Goal: Information Seeking & Learning: Understand process/instructions

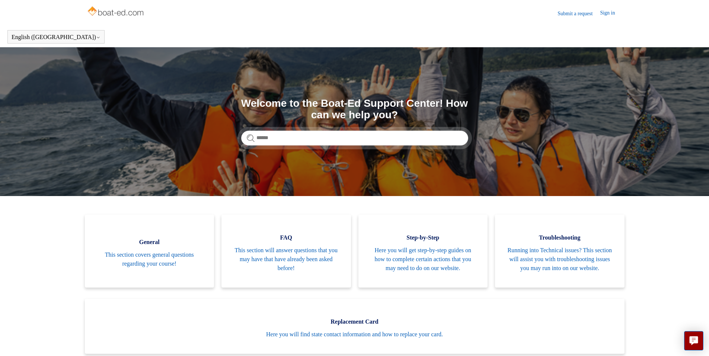
scroll to position [112, 0]
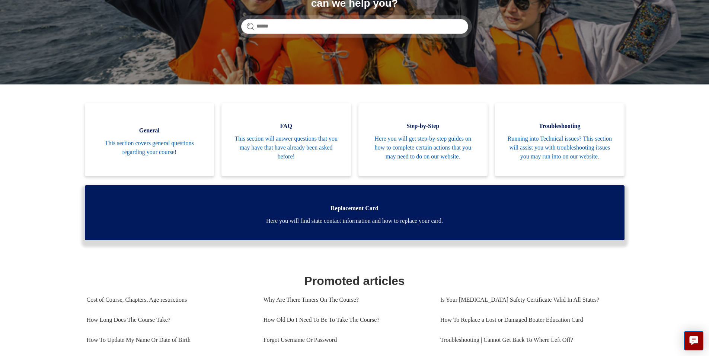
click at [372, 226] on span "Here you will find state contact information and how to replace your card." at bounding box center [354, 221] width 517 height 9
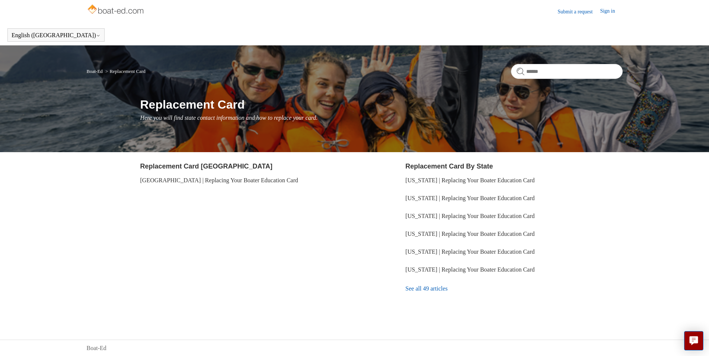
scroll to position [2, 0]
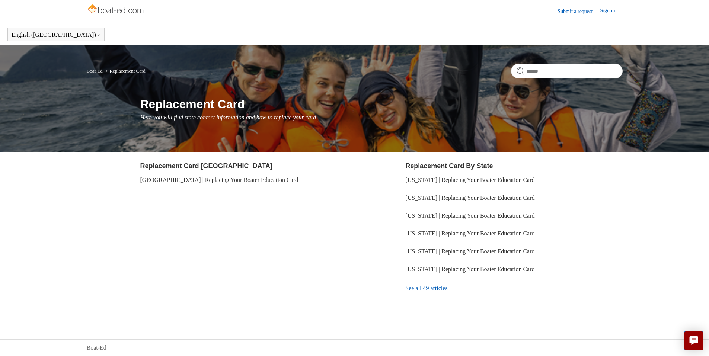
click at [427, 290] on link "See all 49 articles" at bounding box center [513, 288] width 217 height 20
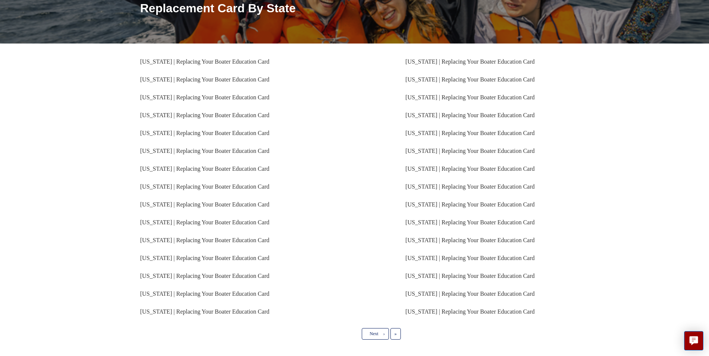
scroll to position [128, 0]
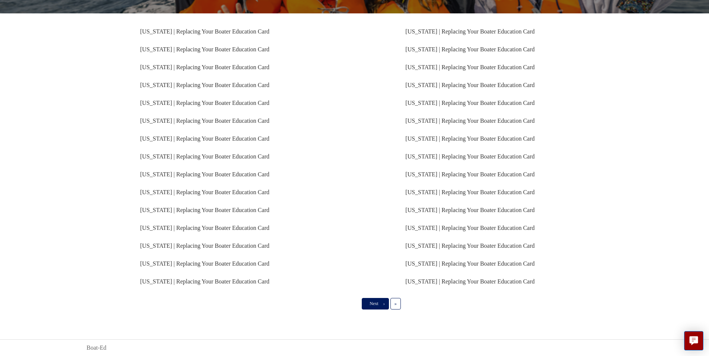
click at [383, 307] on link "Next ›" at bounding box center [375, 303] width 27 height 11
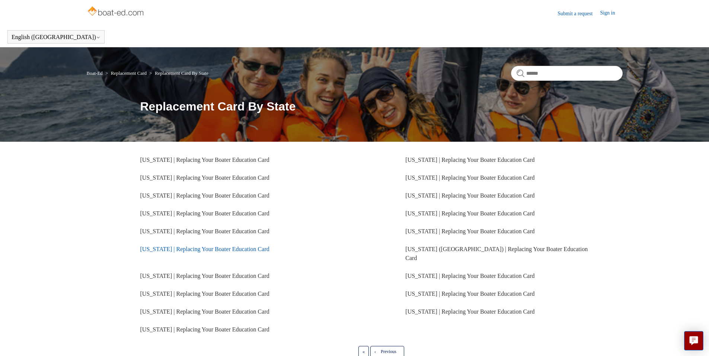
click at [172, 249] on link "[US_STATE] | Replacing Your Boater Education Card" at bounding box center [204, 249] width 129 height 6
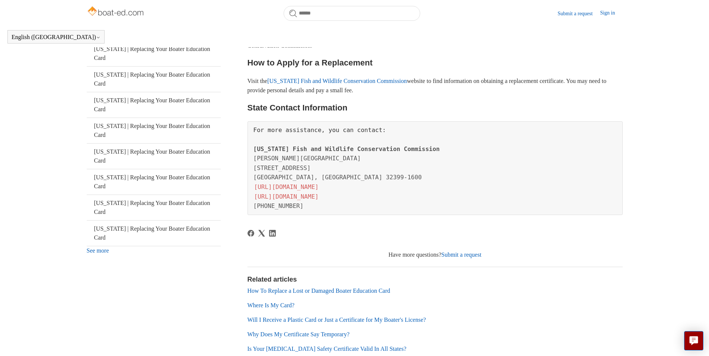
scroll to position [165, 0]
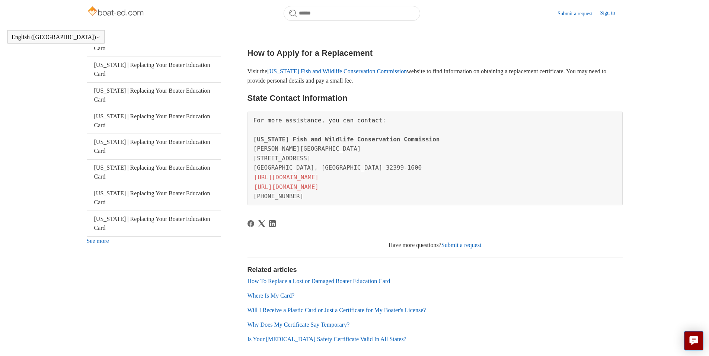
click at [283, 299] on link "Where Is My Card?" at bounding box center [271, 296] width 47 height 6
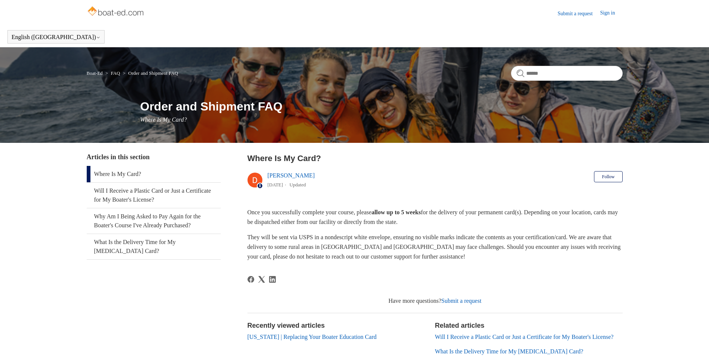
click at [283, 297] on div "Have more questions? Submit a request" at bounding box center [435, 301] width 375 height 9
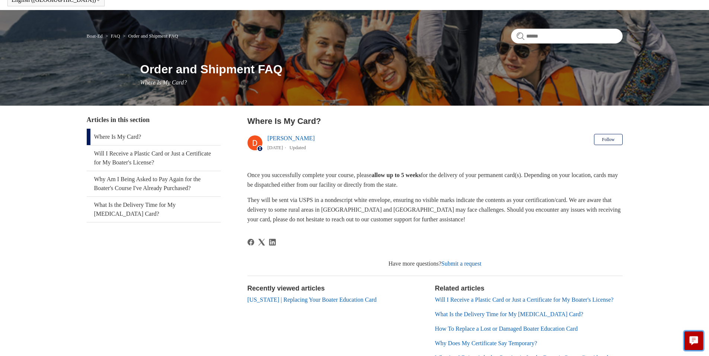
click at [698, 342] on button "Live chat" at bounding box center [693, 340] width 19 height 19
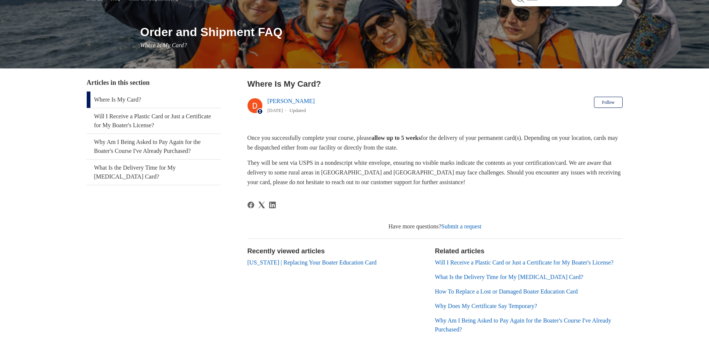
click at [547, 345] on body "Skip to main content Submit a request Sign in English ([GEOGRAPHIC_DATA]) Españ…" at bounding box center [354, 156] width 709 height 461
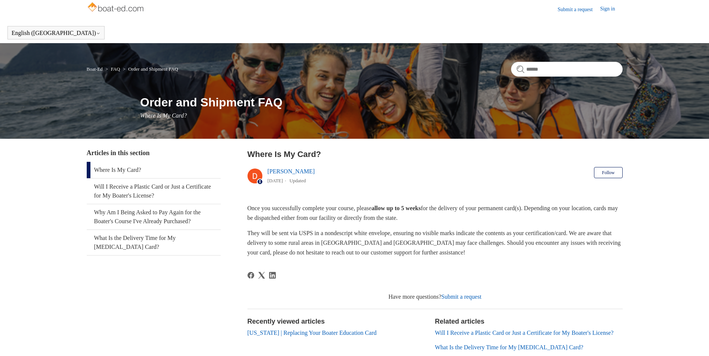
scroll to position [0, 0]
